Goal: Task Accomplishment & Management: Manage account settings

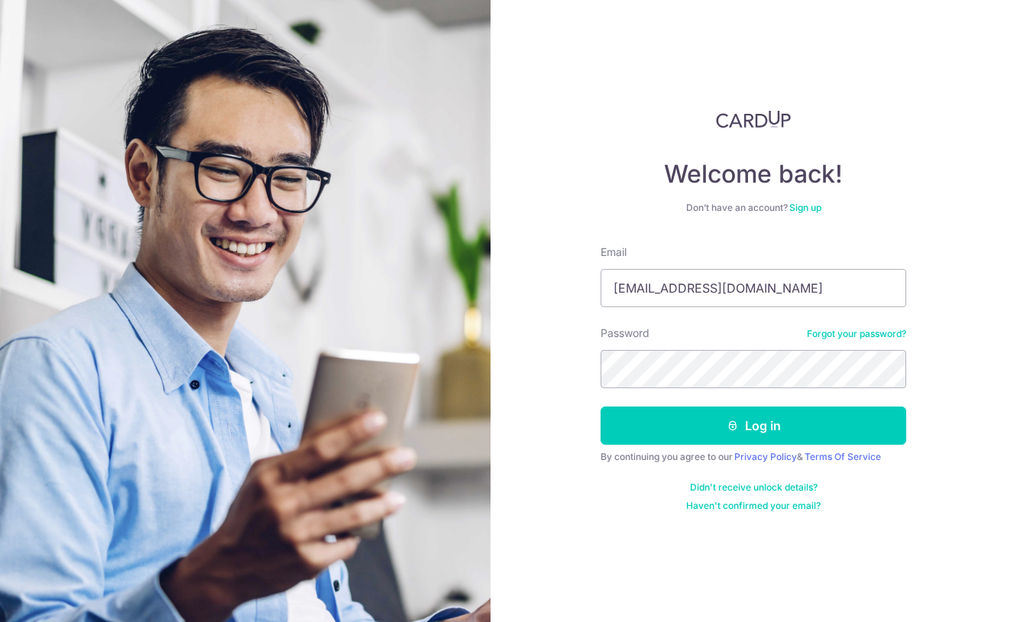
type input "[EMAIL_ADDRESS][DOMAIN_NAME]"
click at [600, 406] on button "Log in" at bounding box center [752, 425] width 305 height 38
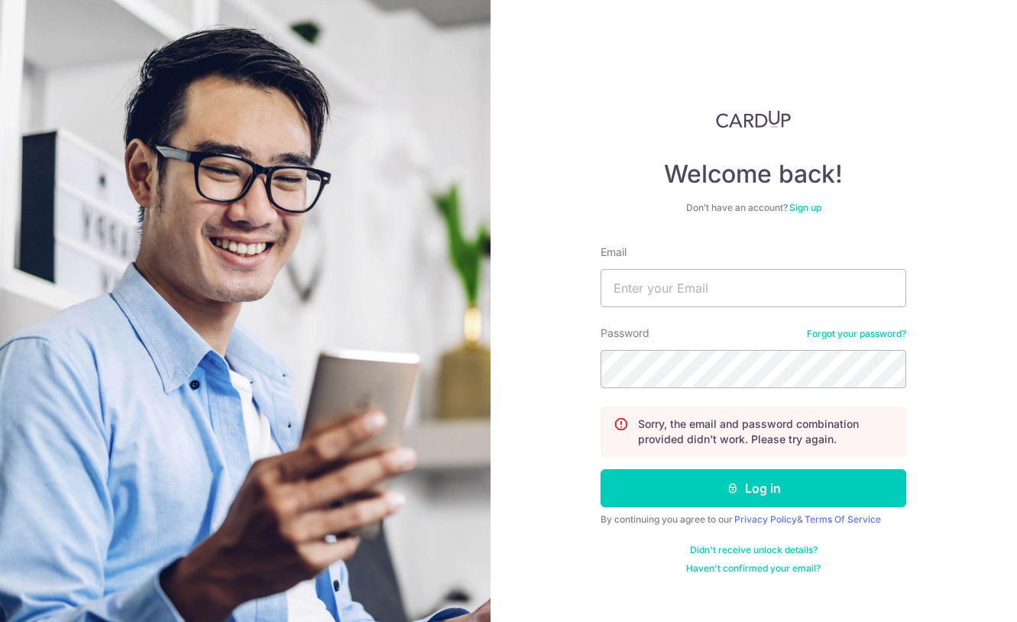
click at [551, 24] on div "Welcome back! Don’t have an account? Sign up Email Password Forgot your passwor…" at bounding box center [753, 311] width 527 height 622
click at [580, 173] on div "Welcome back! Don’t have an account? Sign up Email Password Forgot your passwor…" at bounding box center [753, 311] width 527 height 622
click at [218, 205] on img at bounding box center [245, 391] width 550 height 782
click at [661, 289] on input "Email" at bounding box center [752, 288] width 305 height 38
click at [722, 296] on input "vadpgroup" at bounding box center [752, 288] width 305 height 38
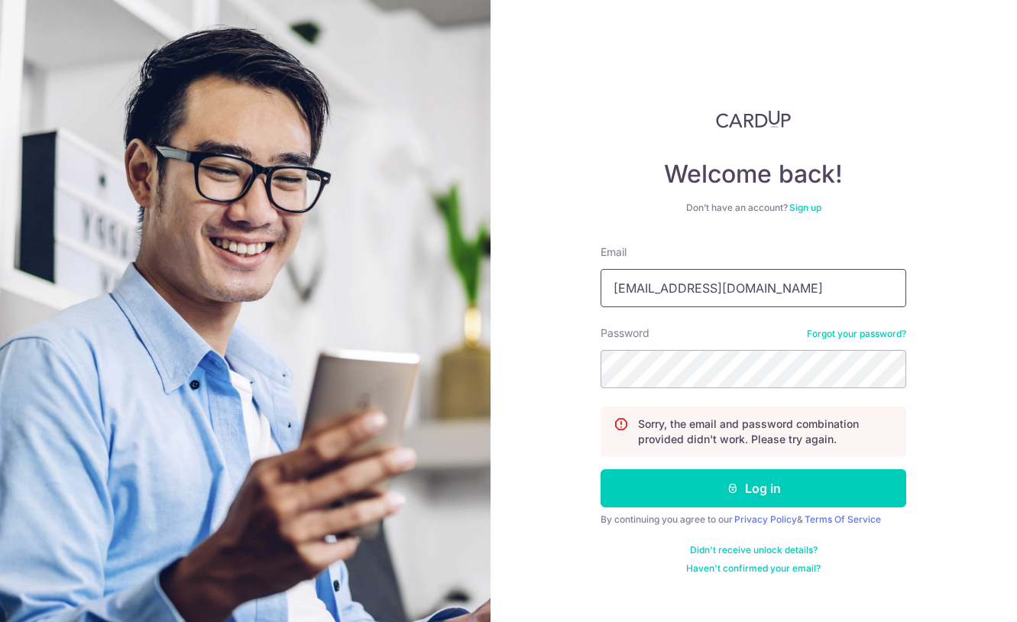
type input "[EMAIL_ADDRESS][DOMAIN_NAME]"
click at [600, 469] on button "Log in" at bounding box center [752, 488] width 305 height 38
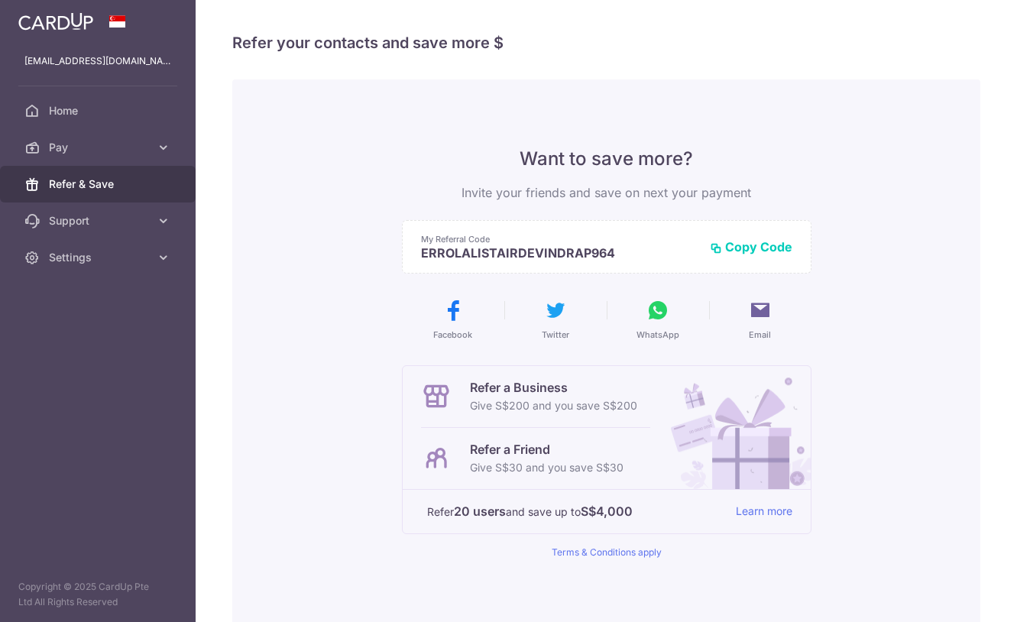
click at [596, 447] on p "Refer a Friend" at bounding box center [547, 449] width 154 height 18
click at [518, 447] on p "Refer a Friend" at bounding box center [547, 449] width 154 height 18
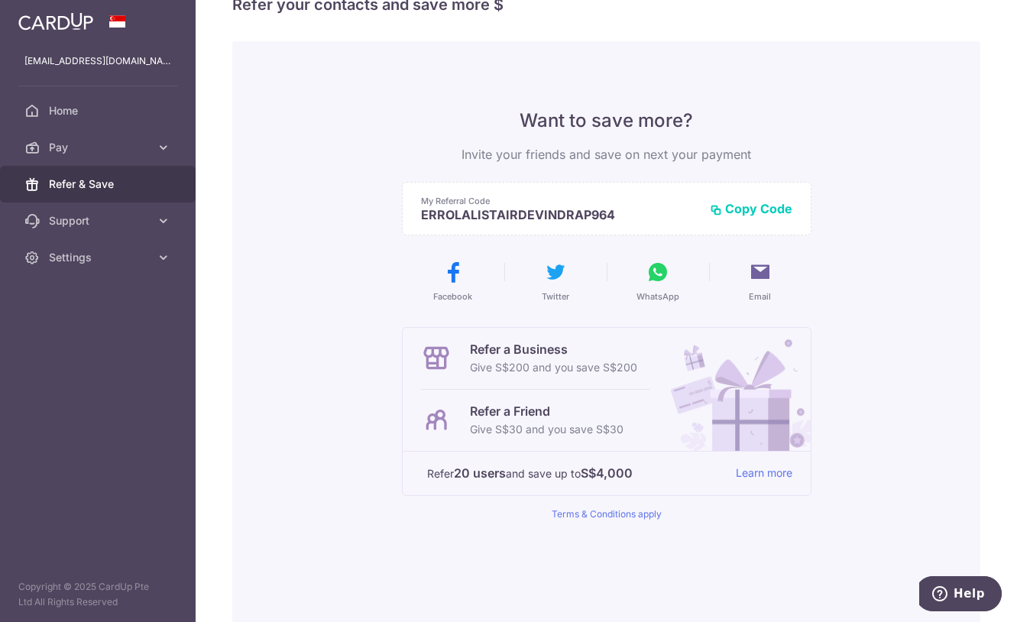
scroll to position [76, 0]
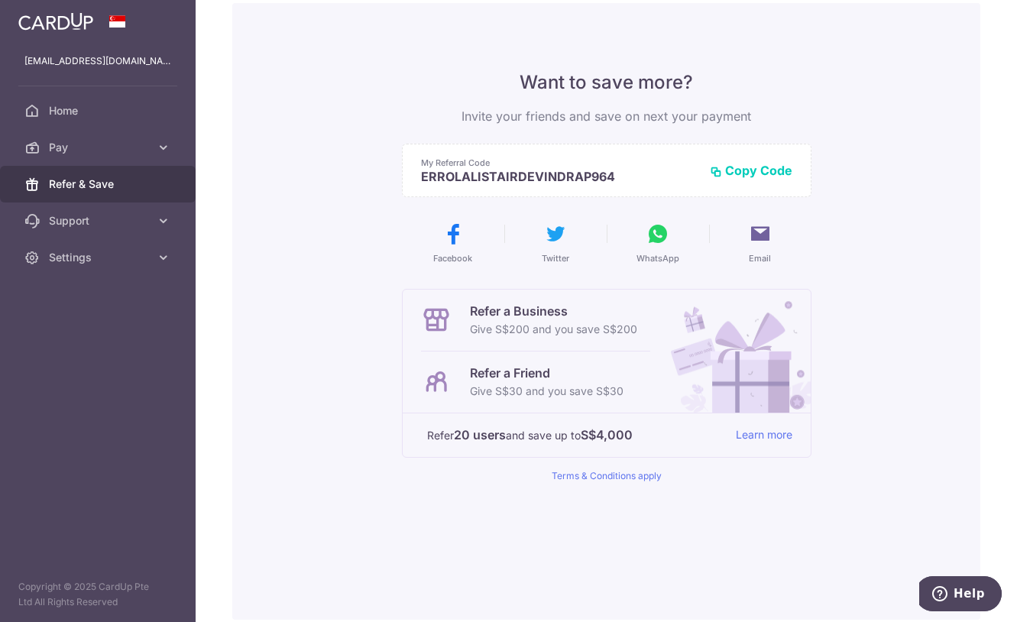
click at [765, 175] on button "Copy Code" at bounding box center [751, 170] width 82 height 15
click at [504, 5] on div "Want to save more? Invite your friends and save on next your payment My Referra…" at bounding box center [606, 311] width 409 height 616
click at [87, 100] on link "Home" at bounding box center [98, 110] width 196 height 37
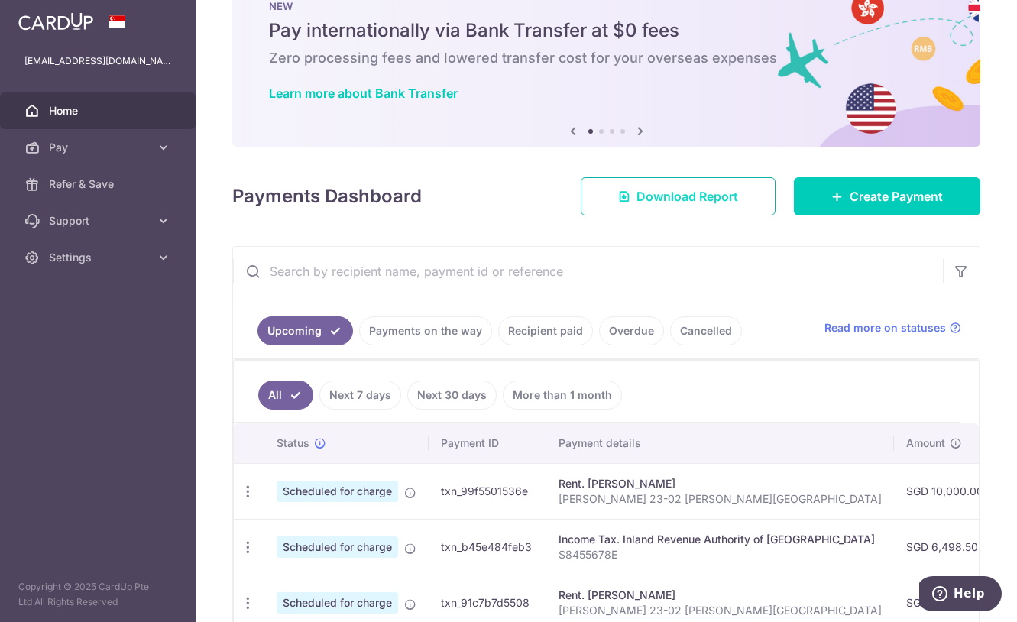
scroll to position [229, 0]
